Goal: Information Seeking & Learning: Learn about a topic

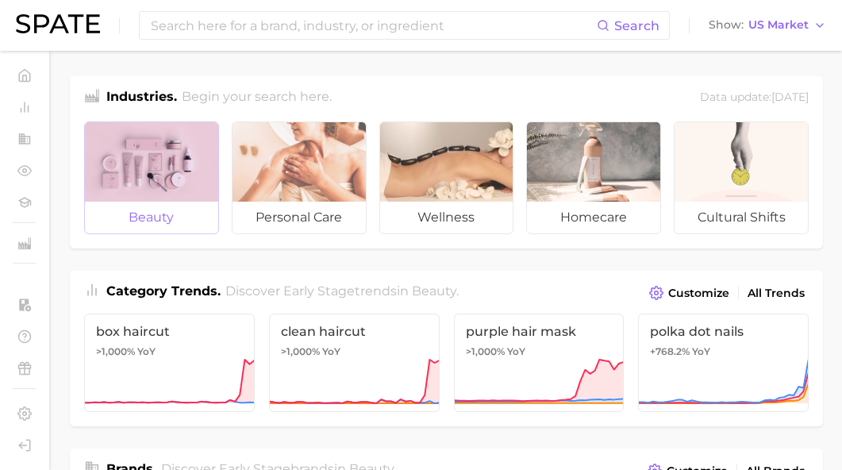
click at [189, 135] on div at bounding box center [151, 161] width 133 height 79
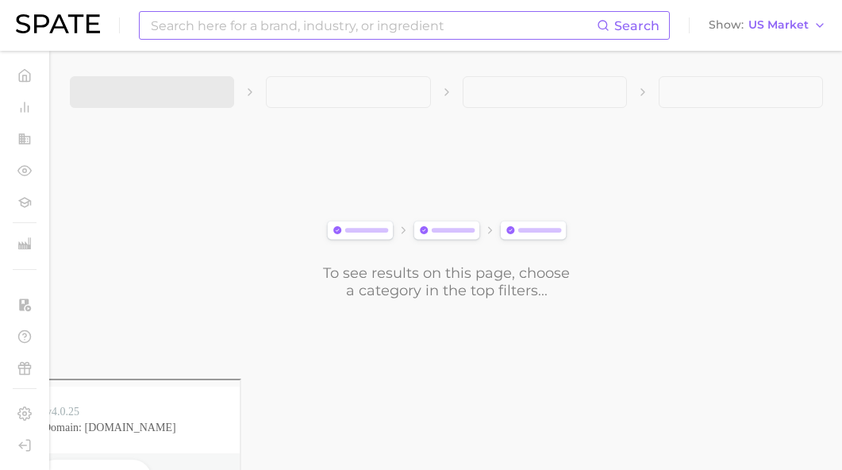
click at [479, 18] on input at bounding box center [372, 25] width 447 height 27
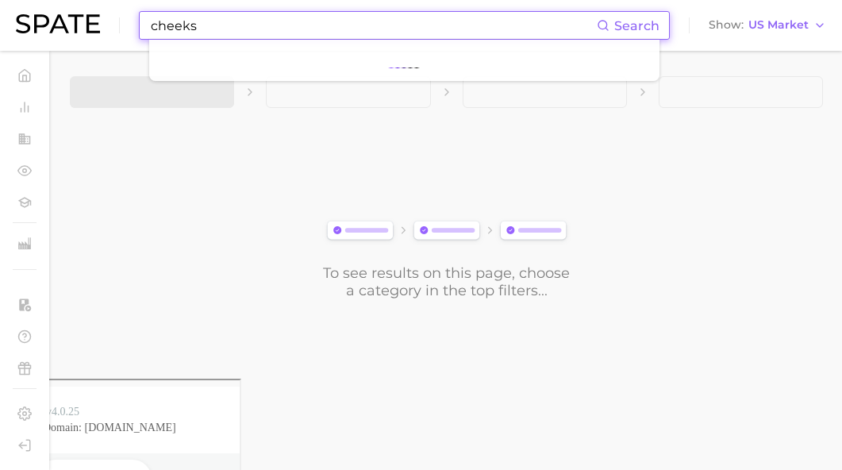
type input "cheeks"
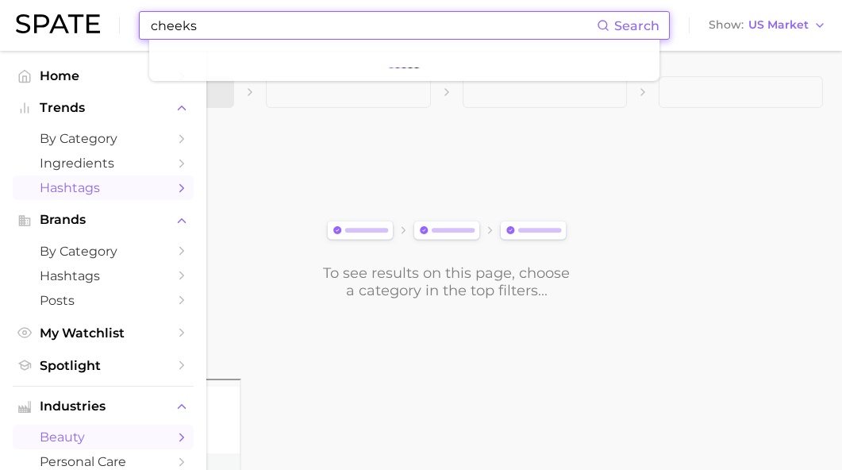
click at [94, 179] on link "Hashtags" at bounding box center [103, 187] width 181 height 25
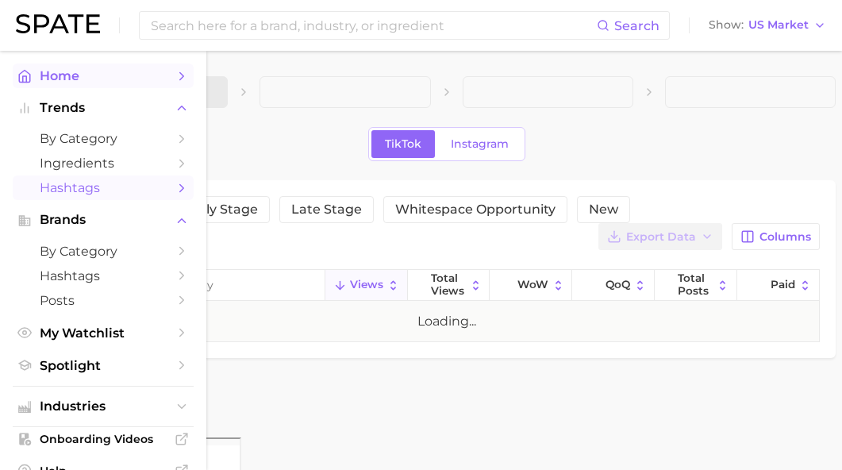
click at [71, 78] on span "Home" at bounding box center [103, 75] width 127 height 15
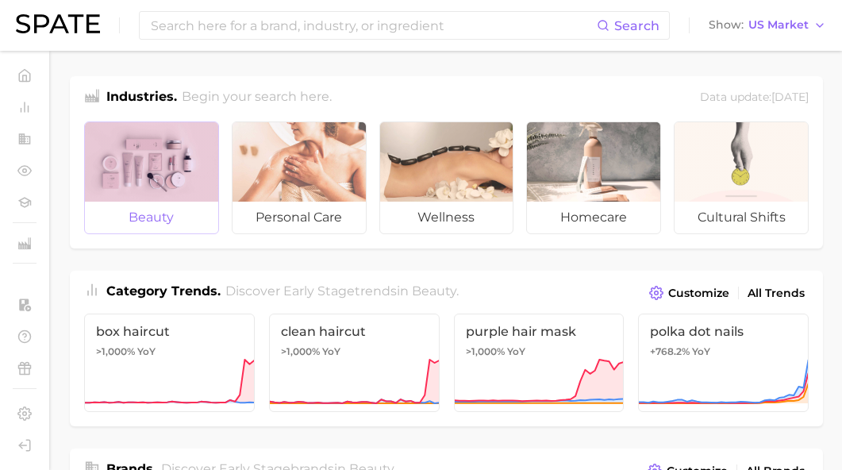
click at [166, 173] on div at bounding box center [151, 161] width 133 height 79
